Goal: Task Accomplishment & Management: Use online tool/utility

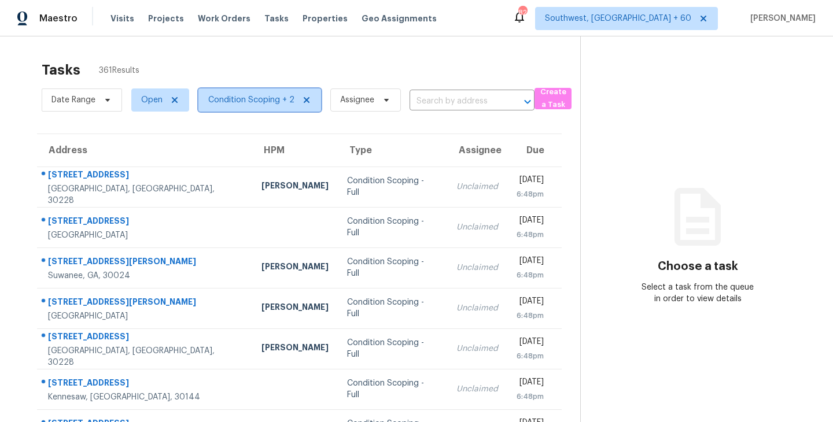
click at [250, 94] on span "Condition Scoping + 2" at bounding box center [251, 100] width 86 height 12
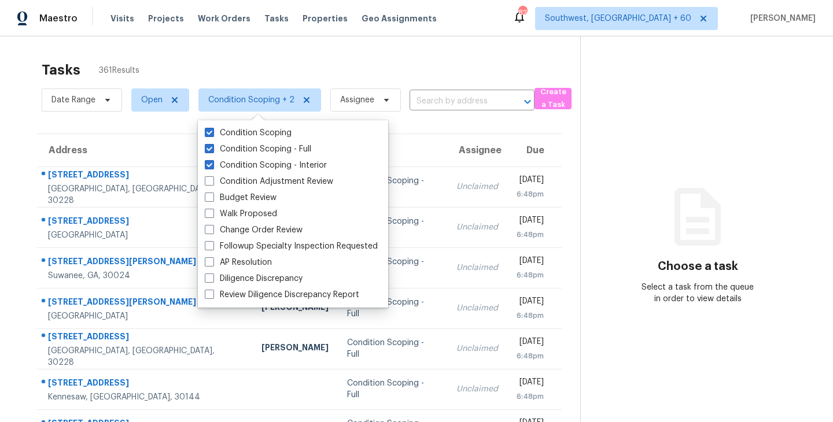
click at [322, 56] on div "Tasks 361 Results" at bounding box center [311, 70] width 538 height 30
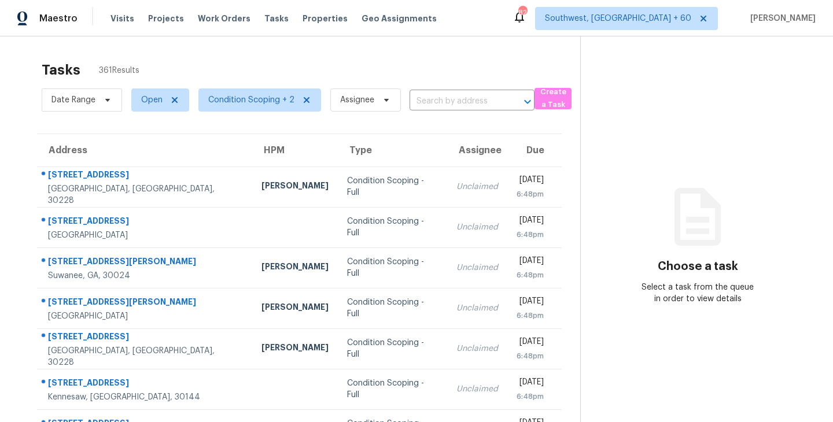
click at [431, 66] on div "Tasks 361 Results" at bounding box center [311, 70] width 538 height 30
click at [246, 58] on div "Tasks 361 Results" at bounding box center [311, 70] width 538 height 30
